Goal: Transaction & Acquisition: Purchase product/service

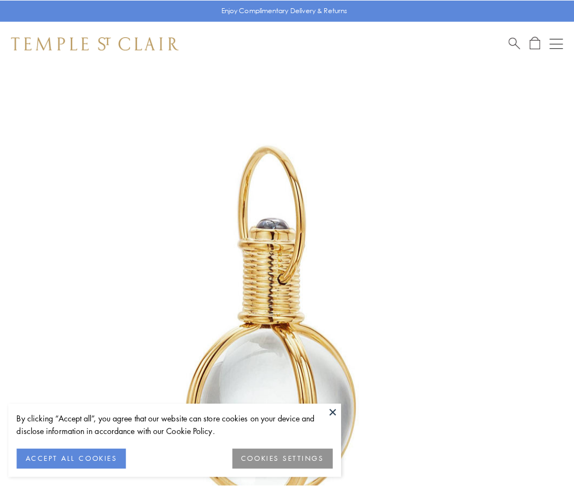
scroll to position [286, 0]
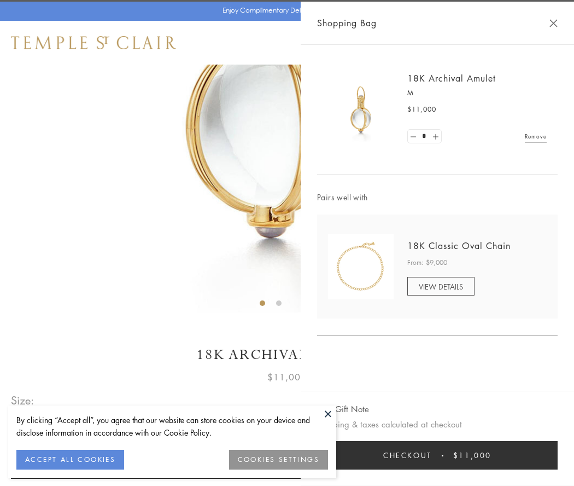
click at [438, 455] on button "Checkout $11,000" at bounding box center [437, 455] width 241 height 28
